Goal: Task Accomplishment & Management: Use online tool/utility

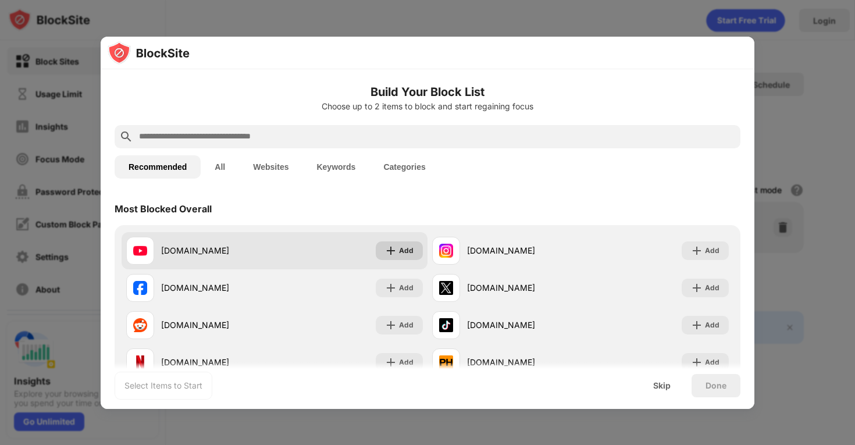
click at [391, 248] on img at bounding box center [391, 251] width 12 height 12
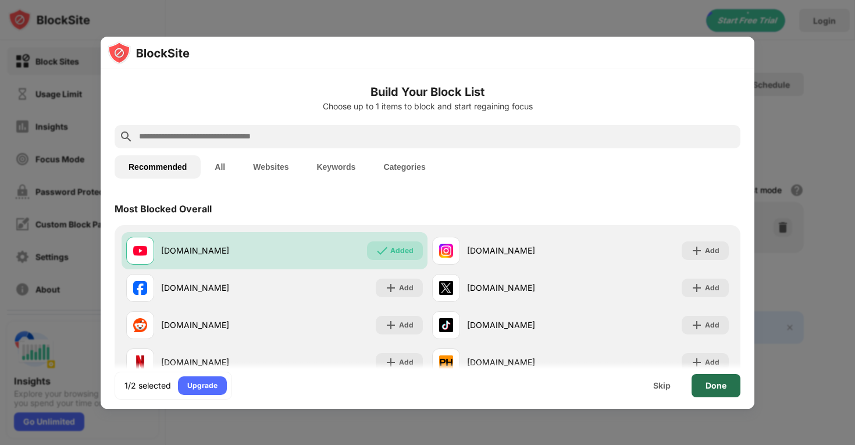
click at [715, 391] on div "Done" at bounding box center [716, 385] width 49 height 23
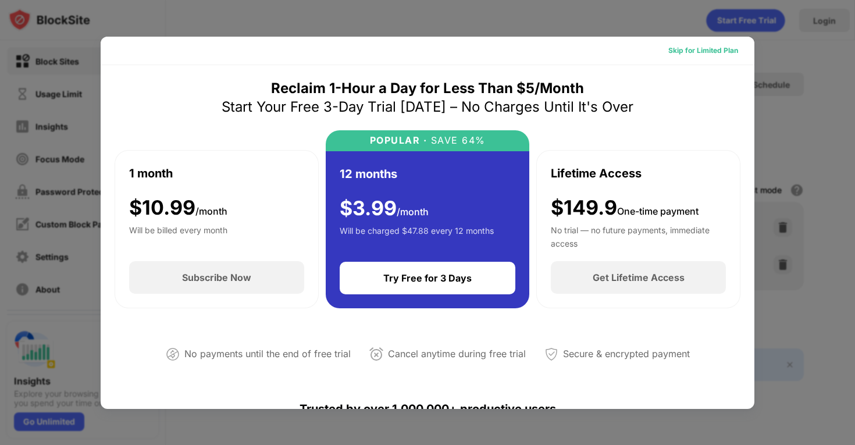
click at [710, 46] on div "Skip for Limited Plan" at bounding box center [703, 51] width 70 height 12
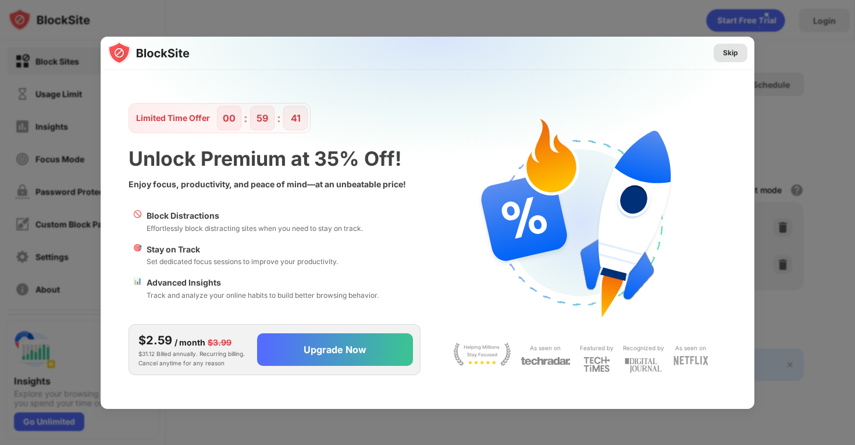
click at [734, 53] on div "Skip" at bounding box center [730, 53] width 15 height 12
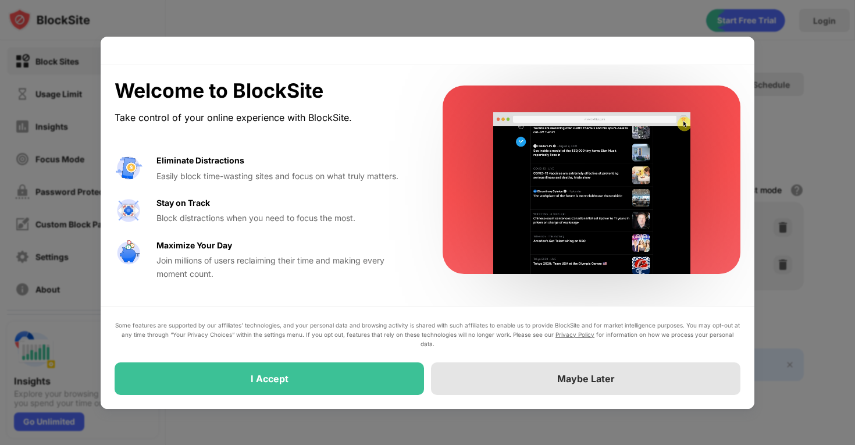
click at [521, 383] on div "Maybe Later" at bounding box center [585, 378] width 309 height 33
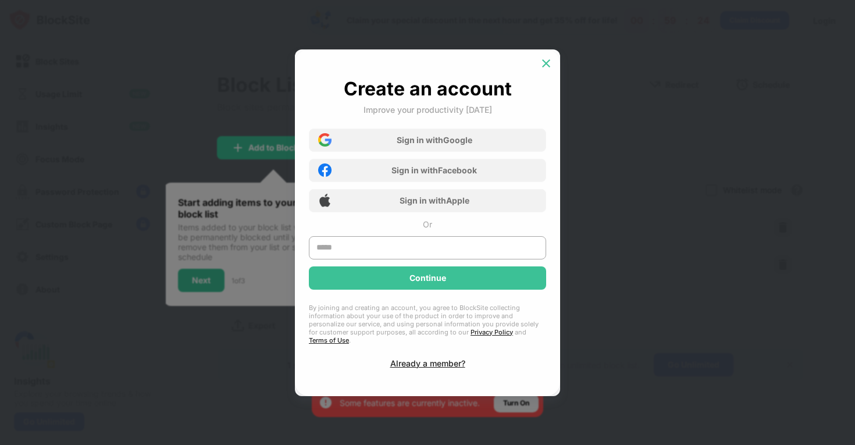
click at [540, 68] on img at bounding box center [546, 64] width 12 height 12
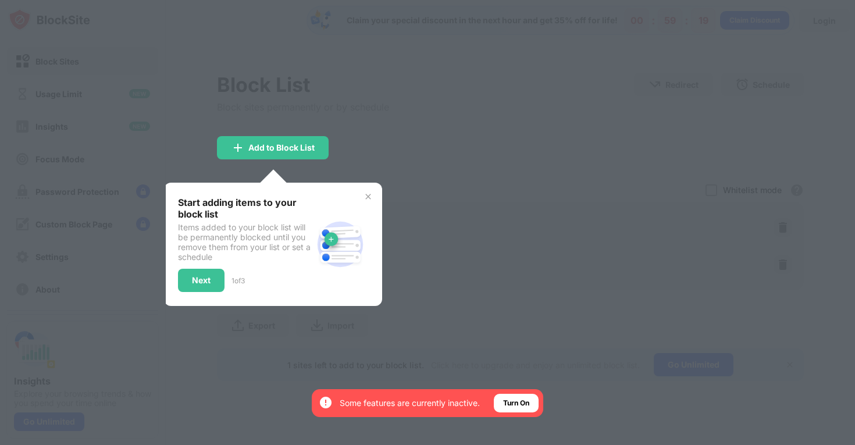
click at [371, 192] on img at bounding box center [368, 196] width 9 height 9
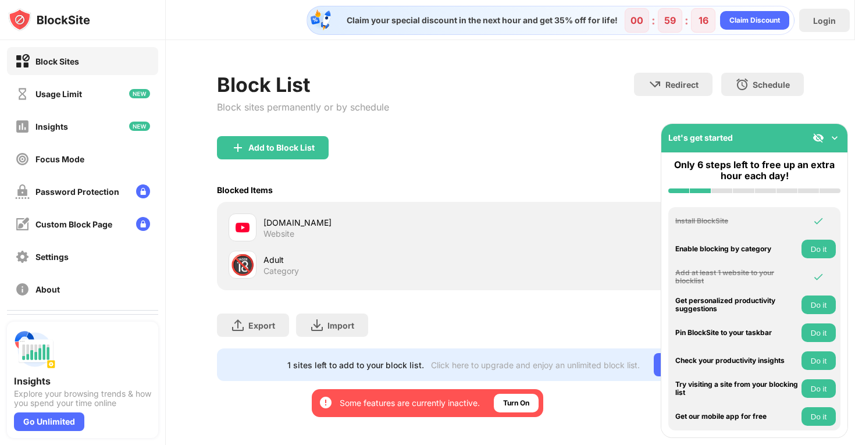
click at [614, 170] on div "Add to Block List" at bounding box center [510, 157] width 587 height 42
click at [839, 136] on img at bounding box center [835, 138] width 12 height 12
